Goal: Task Accomplishment & Management: Use online tool/utility

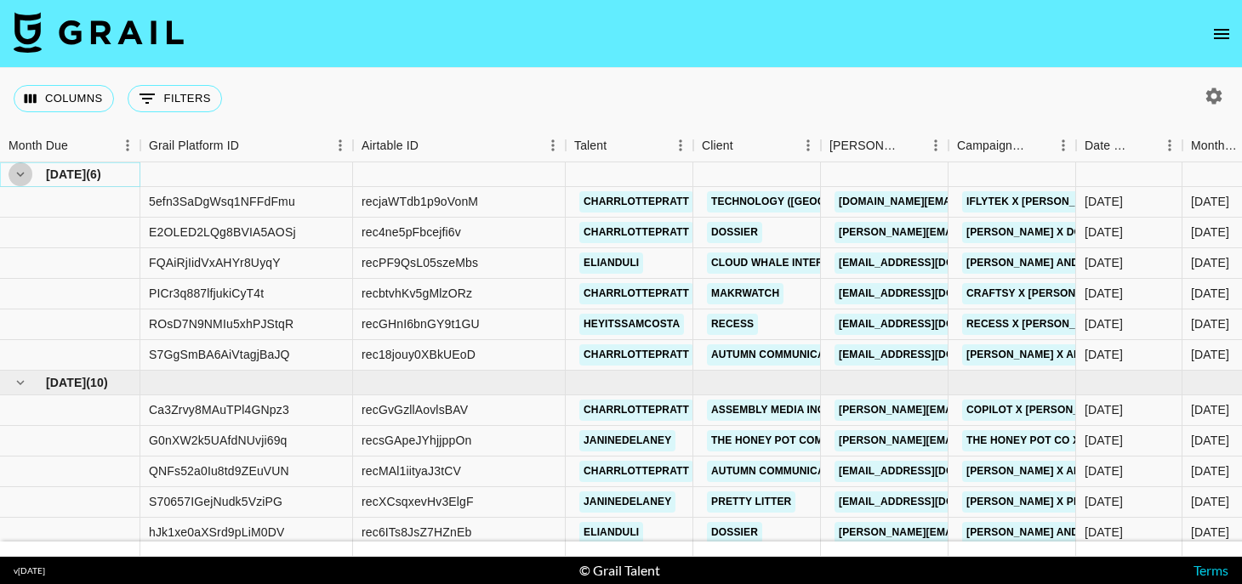
click at [22, 174] on icon "hide children" at bounding box center [21, 174] width 8 height 5
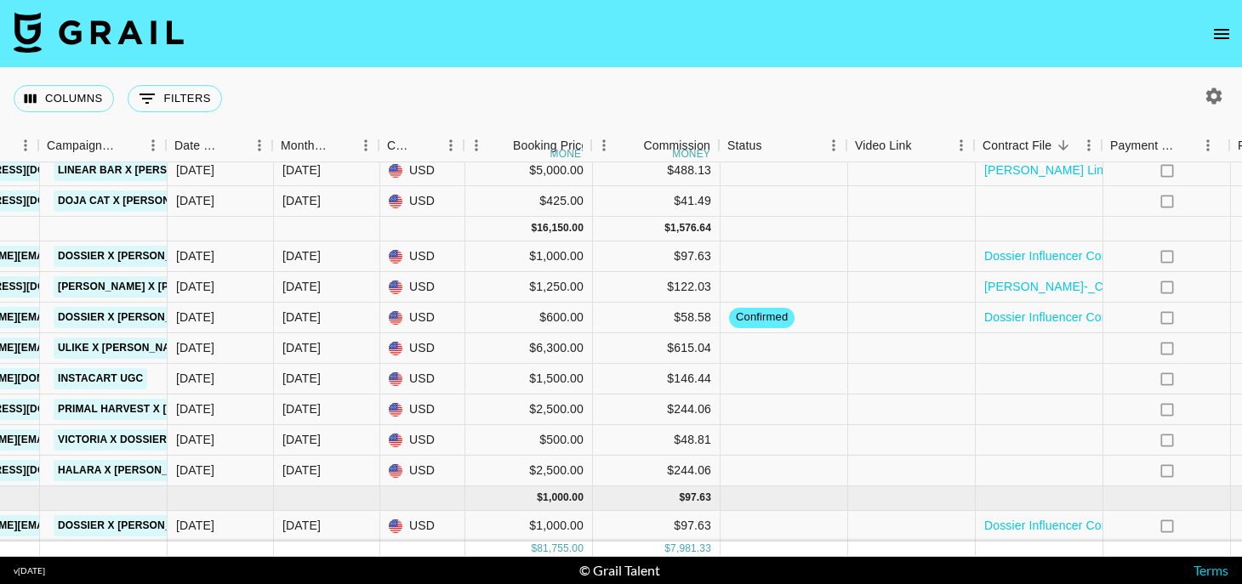
scroll to position [908, 916]
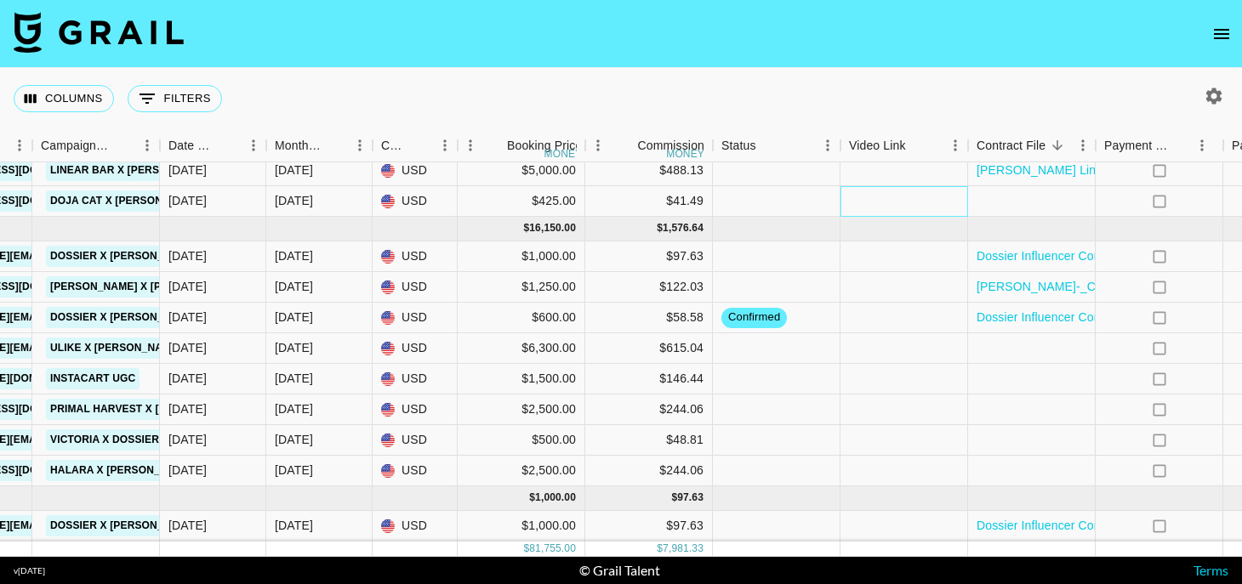
click at [934, 203] on div at bounding box center [905, 201] width 128 height 31
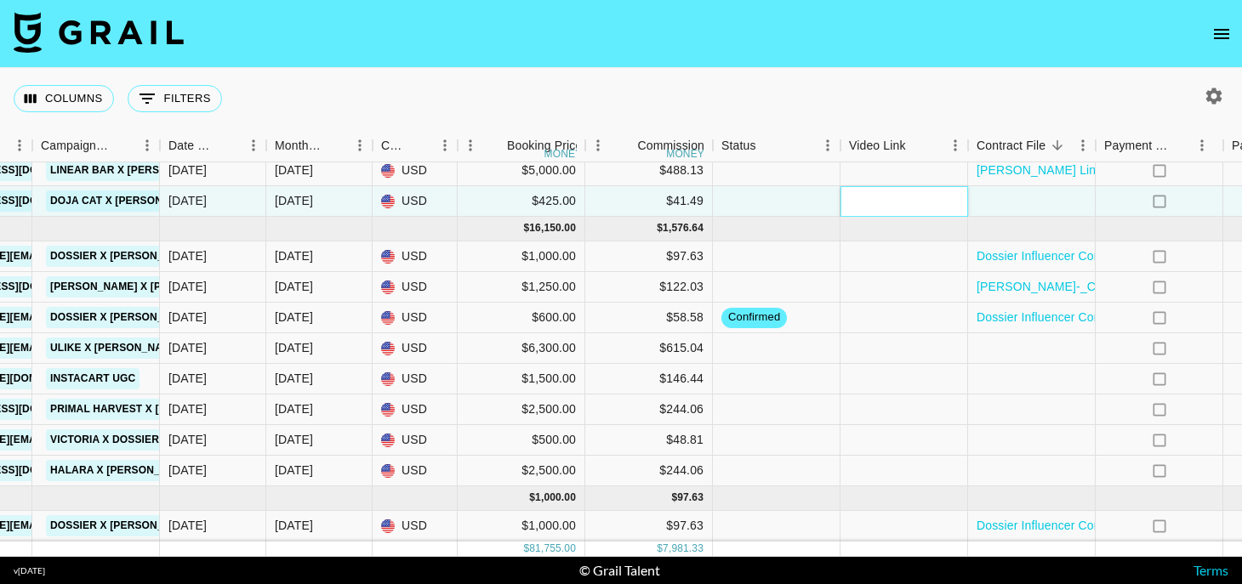
paste input "https://www.tiktok.com/@elianduli/video/7541591632358018335?lang=en"
type input "https://www.tiktok.com/@elianduli/video/7541591632358018335?lang=en"
click at [1196, 198] on div "no" at bounding box center [1160, 201] width 128 height 31
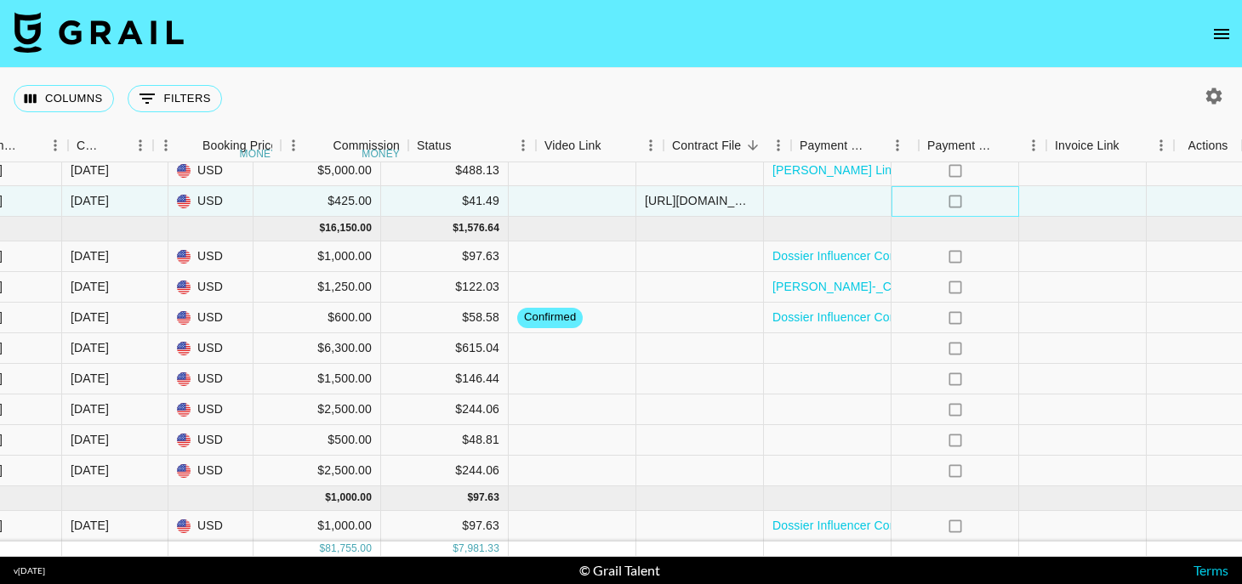
scroll to position [908, 1221]
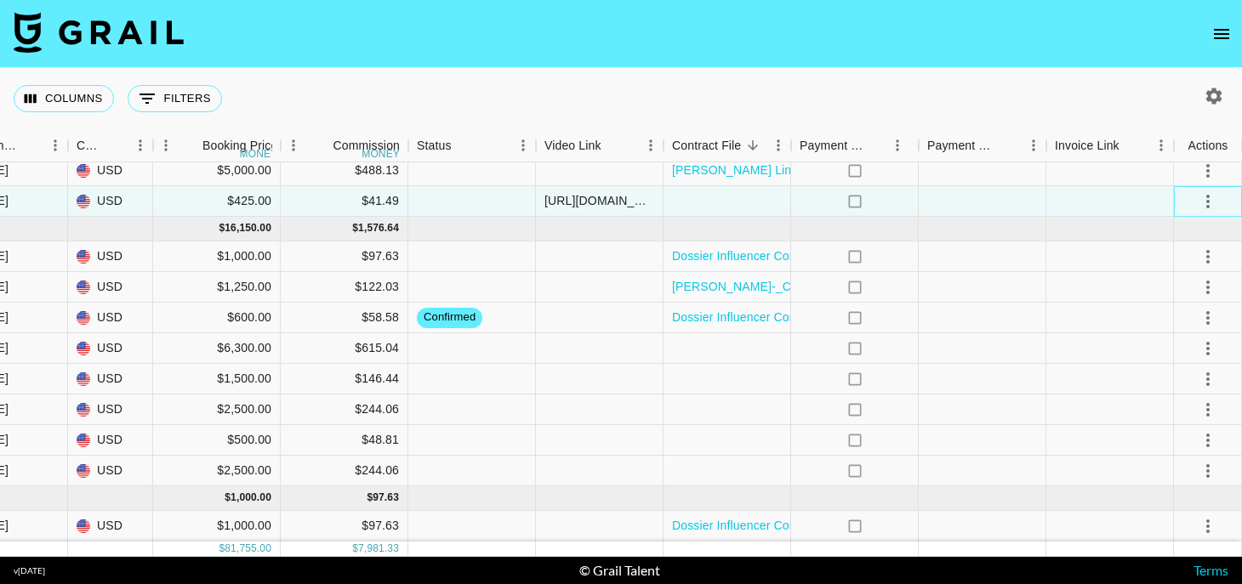
click at [1223, 197] on div at bounding box center [1208, 201] width 68 height 31
click at [1212, 197] on icon "select merge strategy" at bounding box center [1208, 201] width 20 height 20
click at [1172, 357] on div "Approve" at bounding box center [1171, 361] width 52 height 20
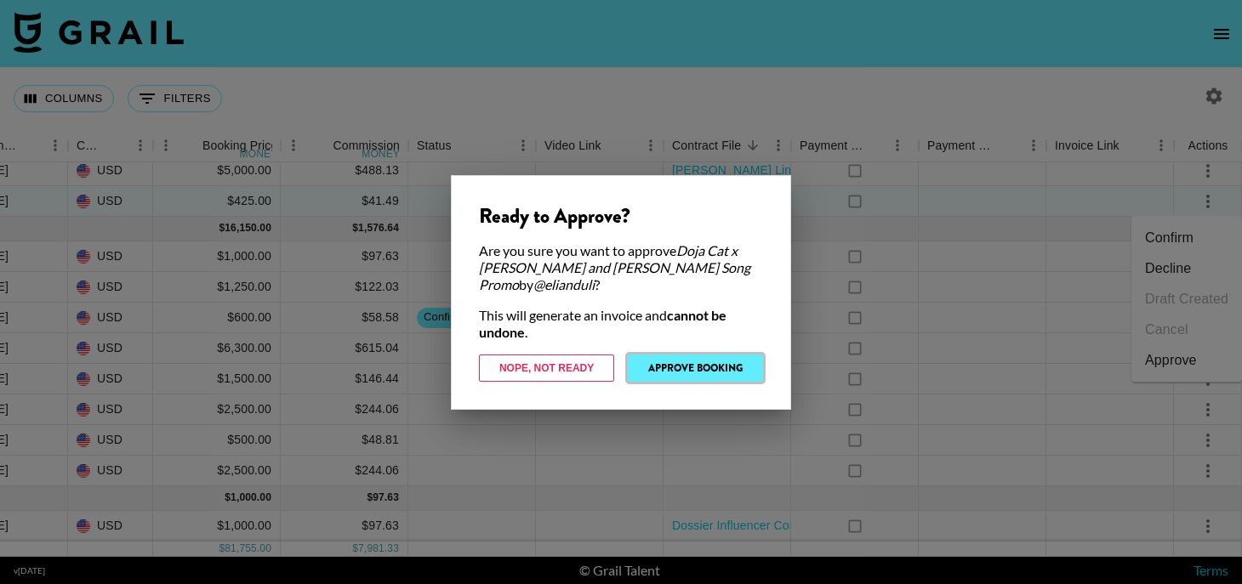
click at [714, 371] on button "Approve Booking" at bounding box center [695, 368] width 135 height 27
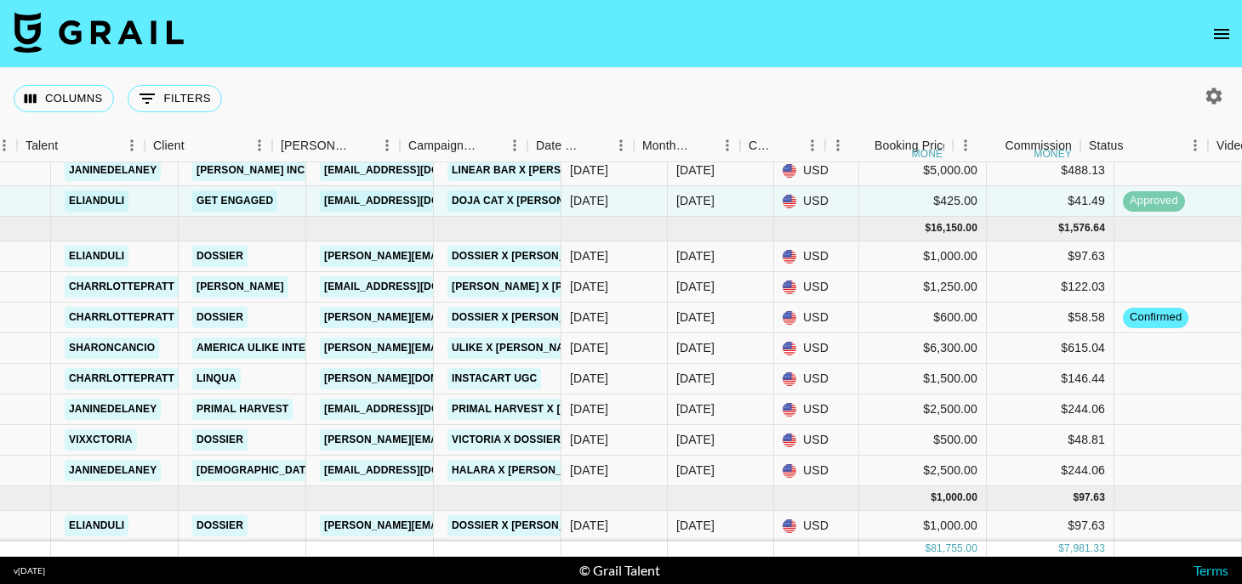
scroll to position [908, 564]
